Goal: Download file/media

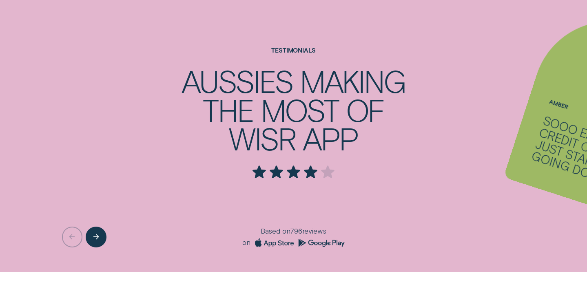
scroll to position [686, 0]
click at [92, 236] on div "Next button" at bounding box center [96, 236] width 21 height 21
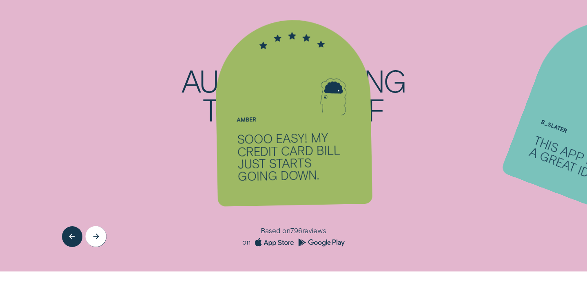
click at [92, 236] on div "Next button" at bounding box center [96, 236] width 21 height 21
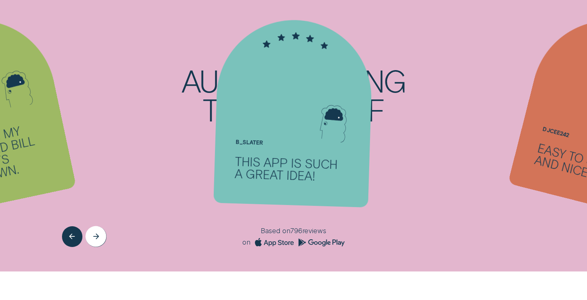
click at [92, 236] on div "Next button" at bounding box center [96, 236] width 21 height 21
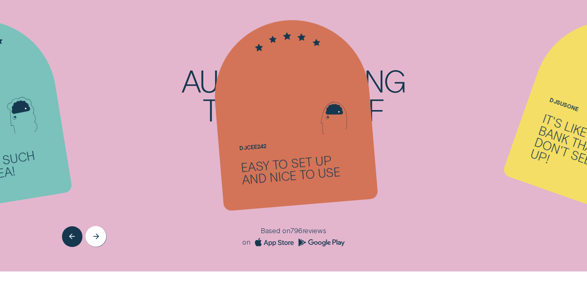
click at [92, 236] on div "Next button" at bounding box center [96, 236] width 21 height 21
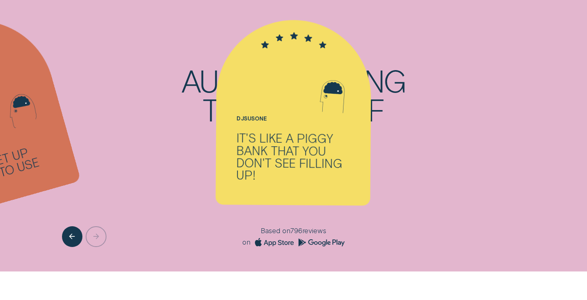
click at [92, 236] on div at bounding box center [97, 236] width 71 height 20
click at [71, 235] on icon "Previous button" at bounding box center [72, 236] width 6 height 7
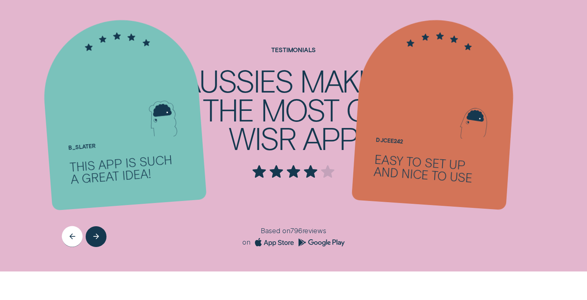
click at [71, 235] on icon "Previous button" at bounding box center [72, 236] width 6 height 7
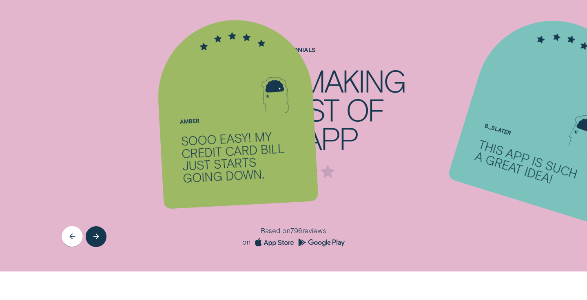
click at [71, 235] on icon "Previous button" at bounding box center [72, 236] width 6 height 7
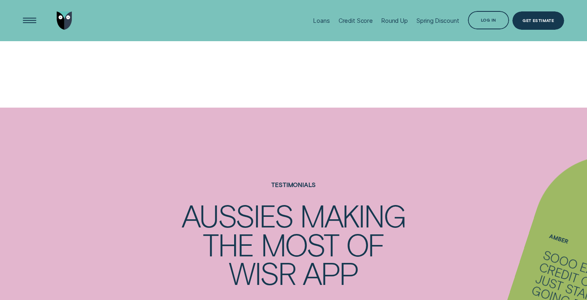
scroll to position [0, 0]
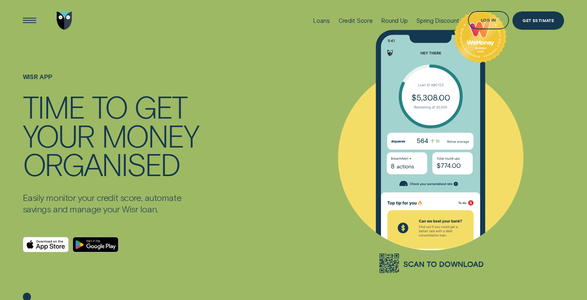
click at [44, 247] on icon "Download on the App Store" at bounding box center [46, 244] width 46 height 15
